Goal: Book appointment/travel/reservation

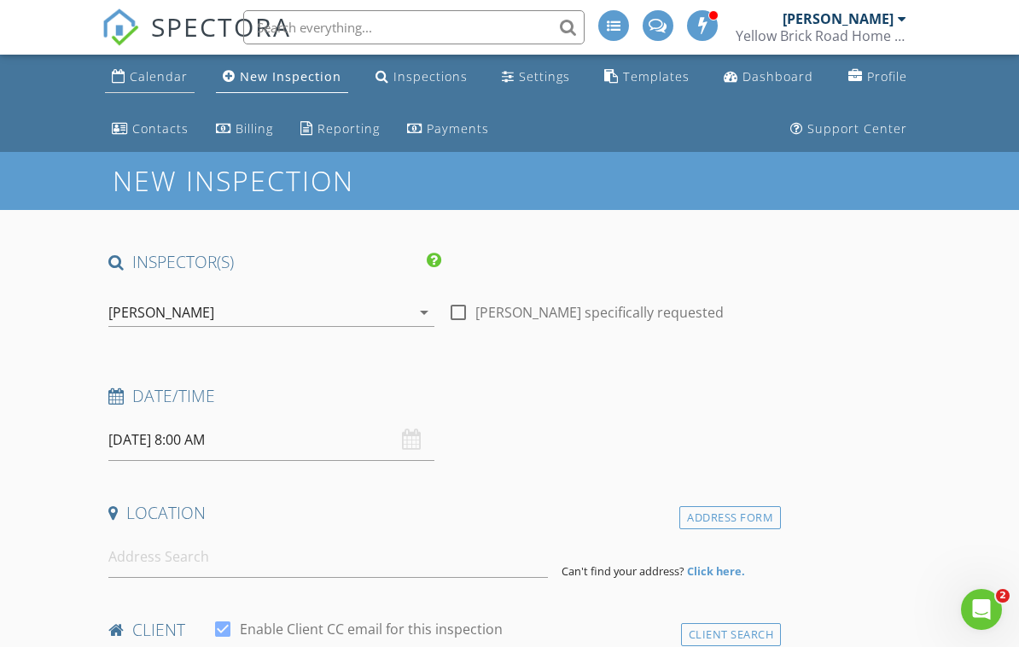
click at [177, 79] on div "Calendar" at bounding box center [159, 76] width 58 height 16
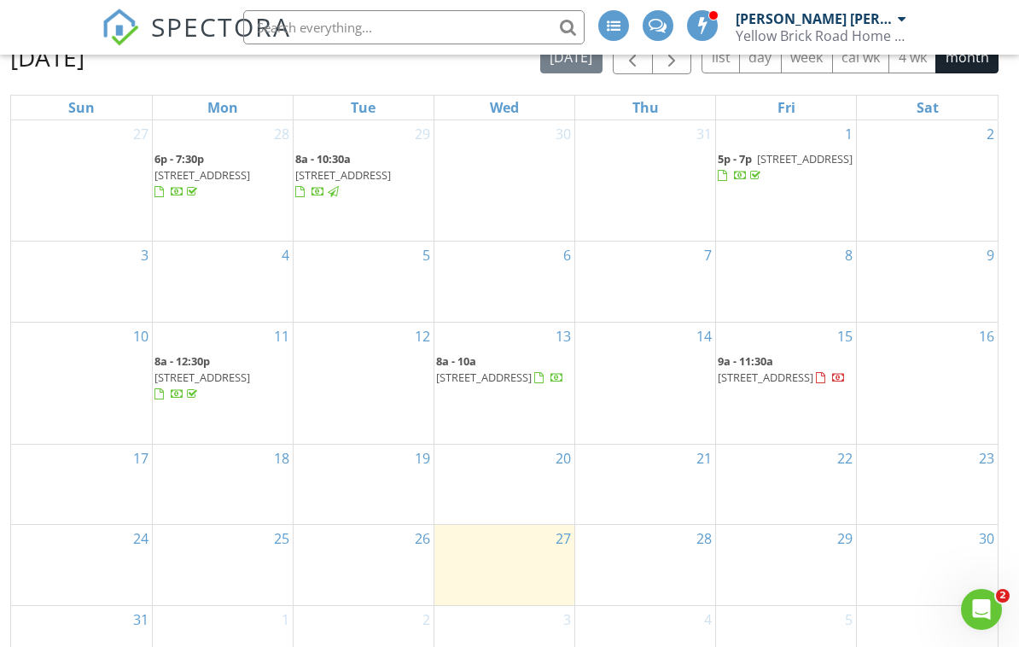
scroll to position [237, 0]
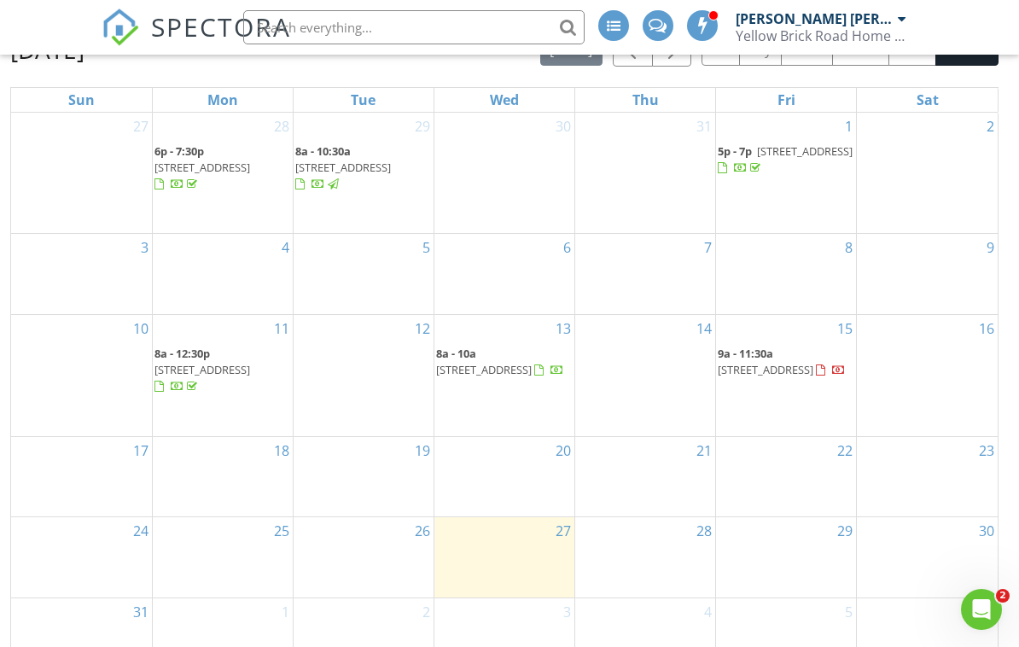
click at [243, 362] on span "17805 NW 21st St, Pembroke Pines 33029" at bounding box center [203, 369] width 96 height 15
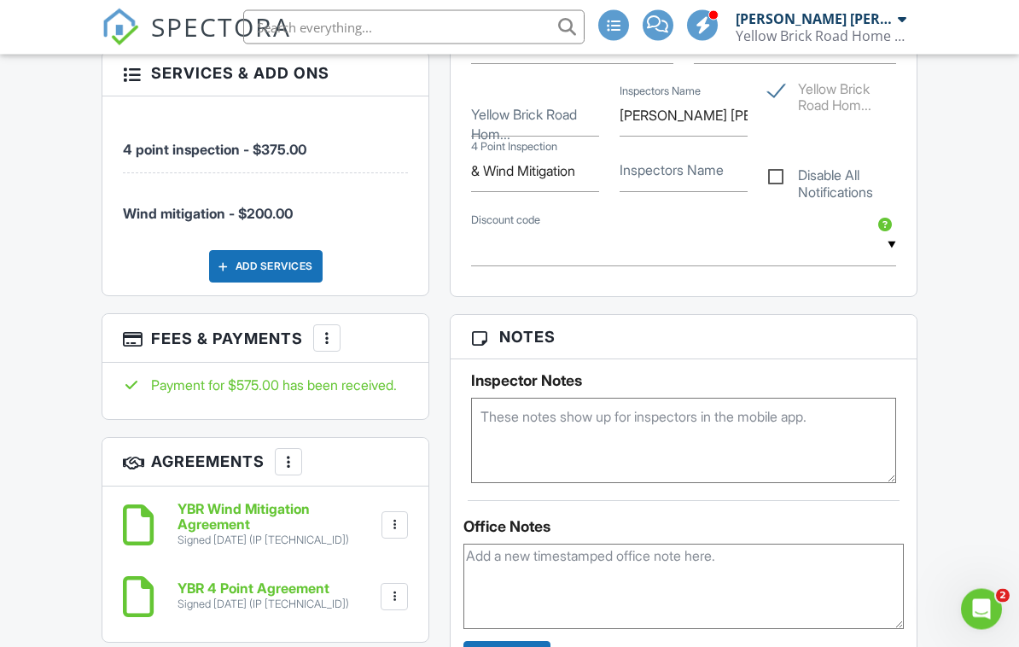
scroll to position [1143, 0]
click at [279, 250] on div "Add Services" at bounding box center [266, 266] width 114 height 32
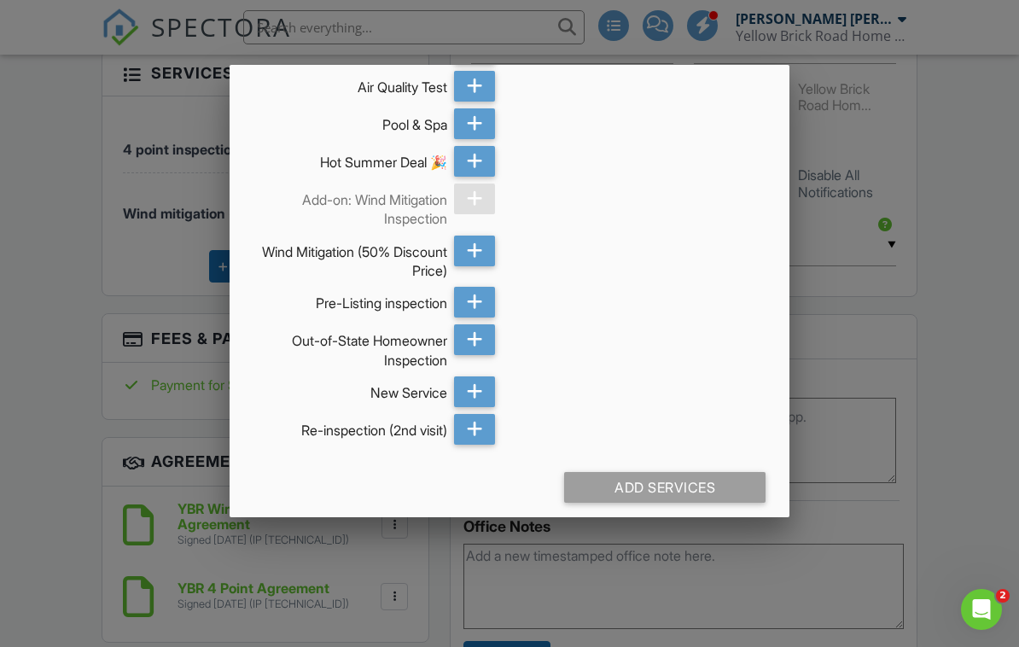
scroll to position [147, 0]
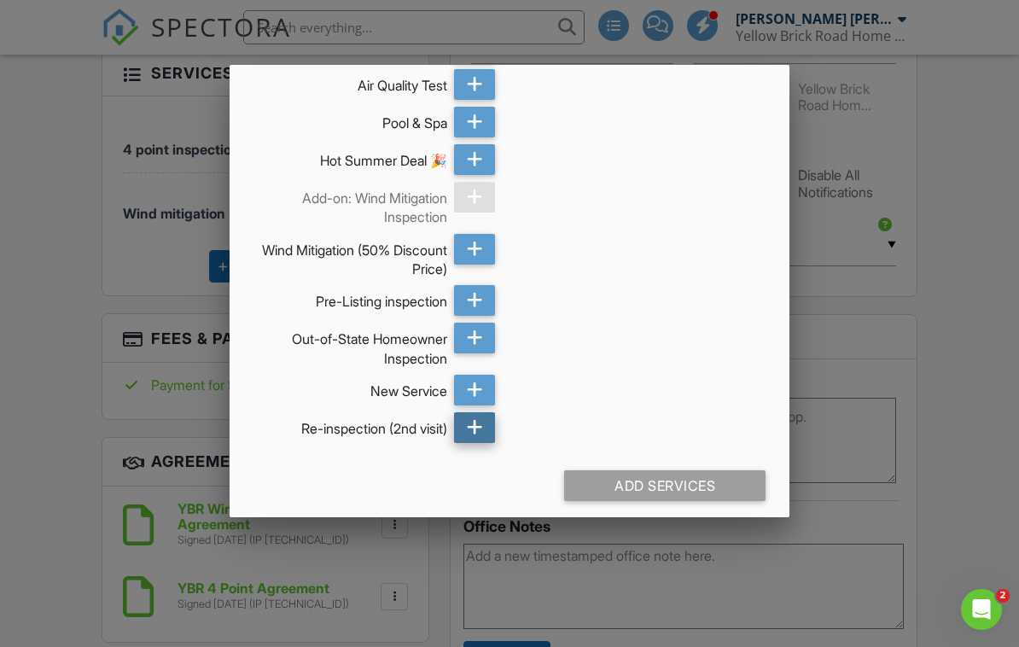
click at [482, 427] on icon at bounding box center [475, 427] width 16 height 31
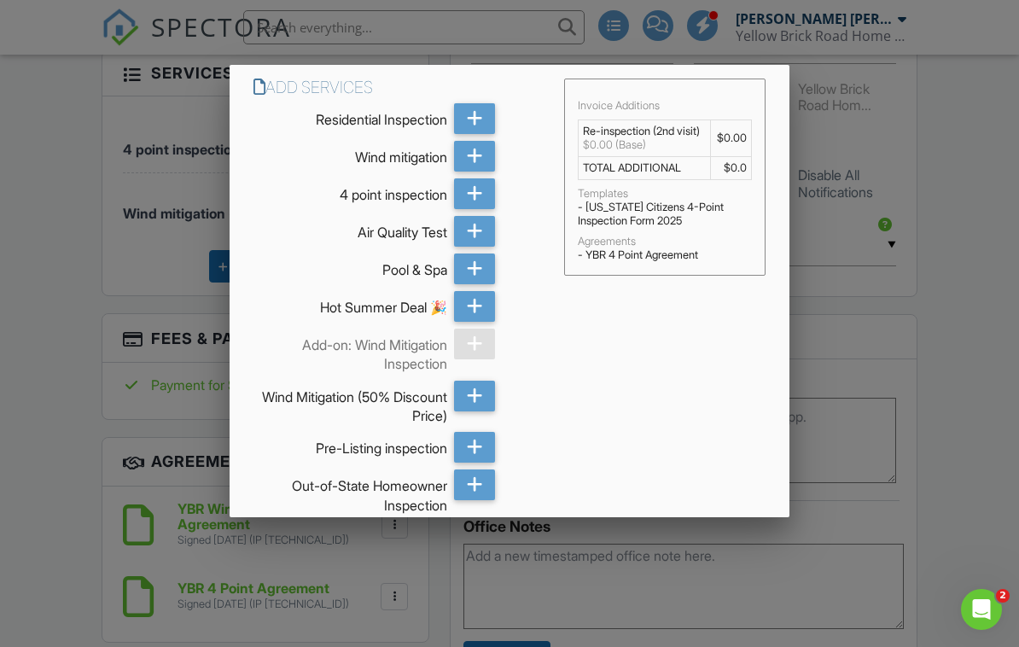
scroll to position [0, 0]
